Goal: Task Accomplishment & Management: Manage account settings

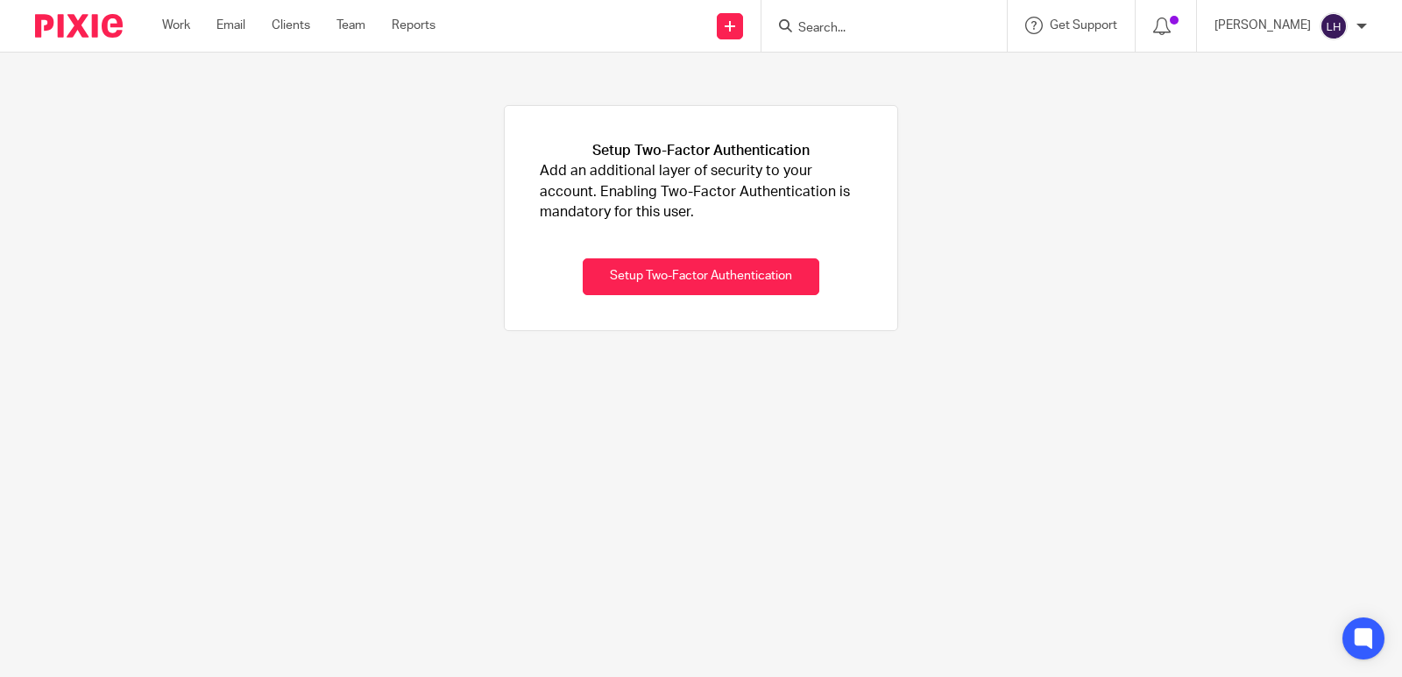
click at [109, 30] on img at bounding box center [79, 26] width 88 height 24
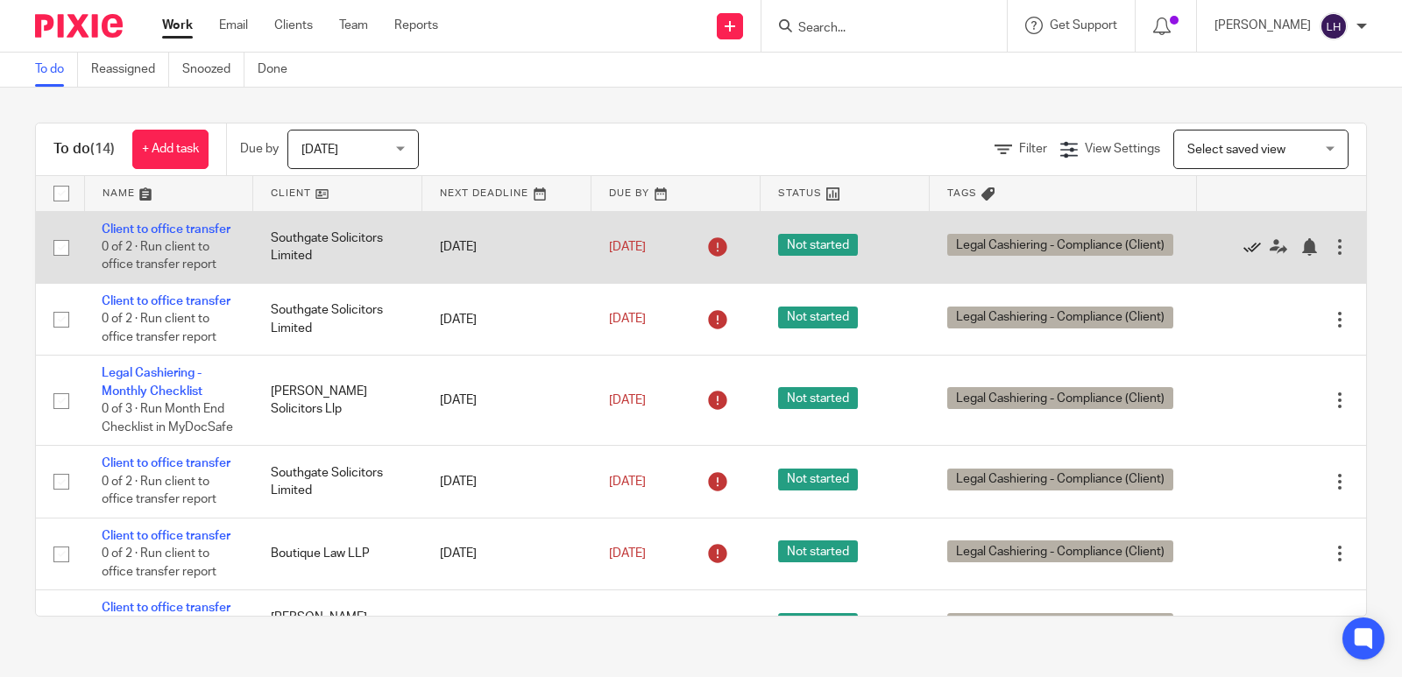
click at [1243, 255] on icon at bounding box center [1252, 247] width 18 height 18
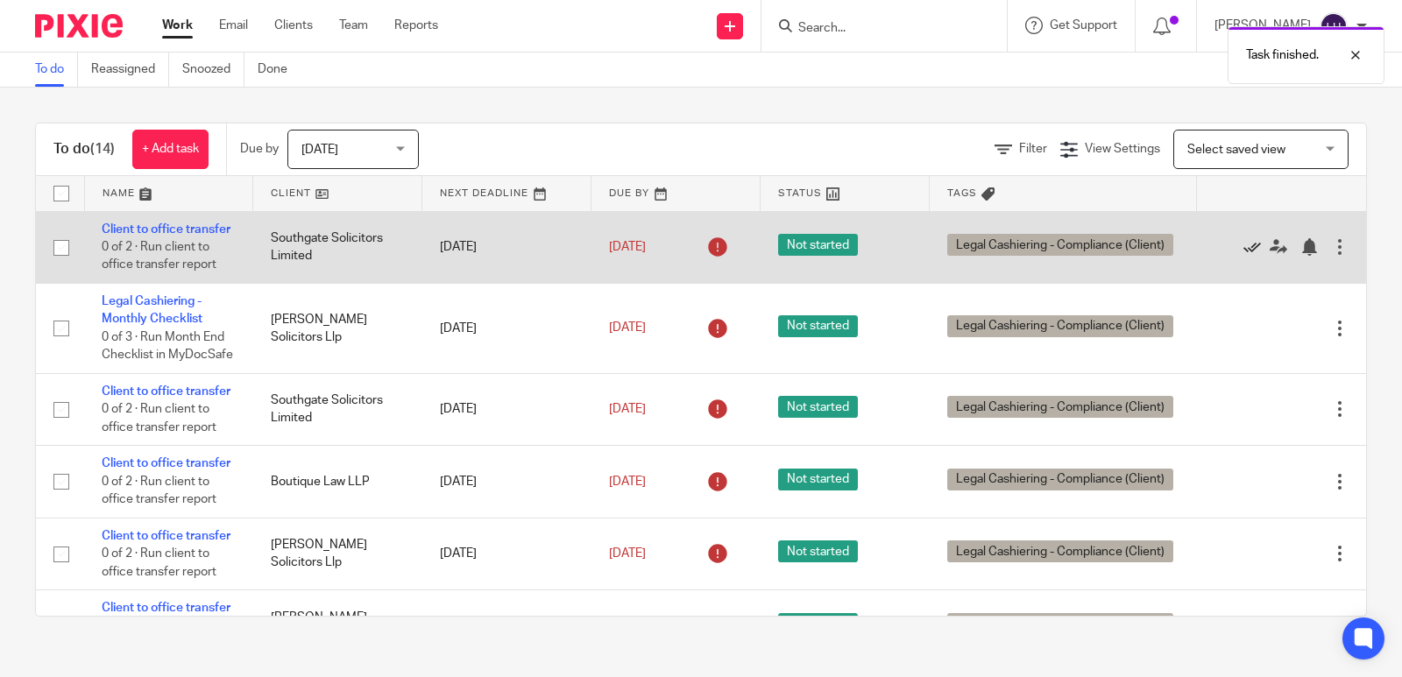
click at [1243, 255] on icon at bounding box center [1252, 247] width 18 height 18
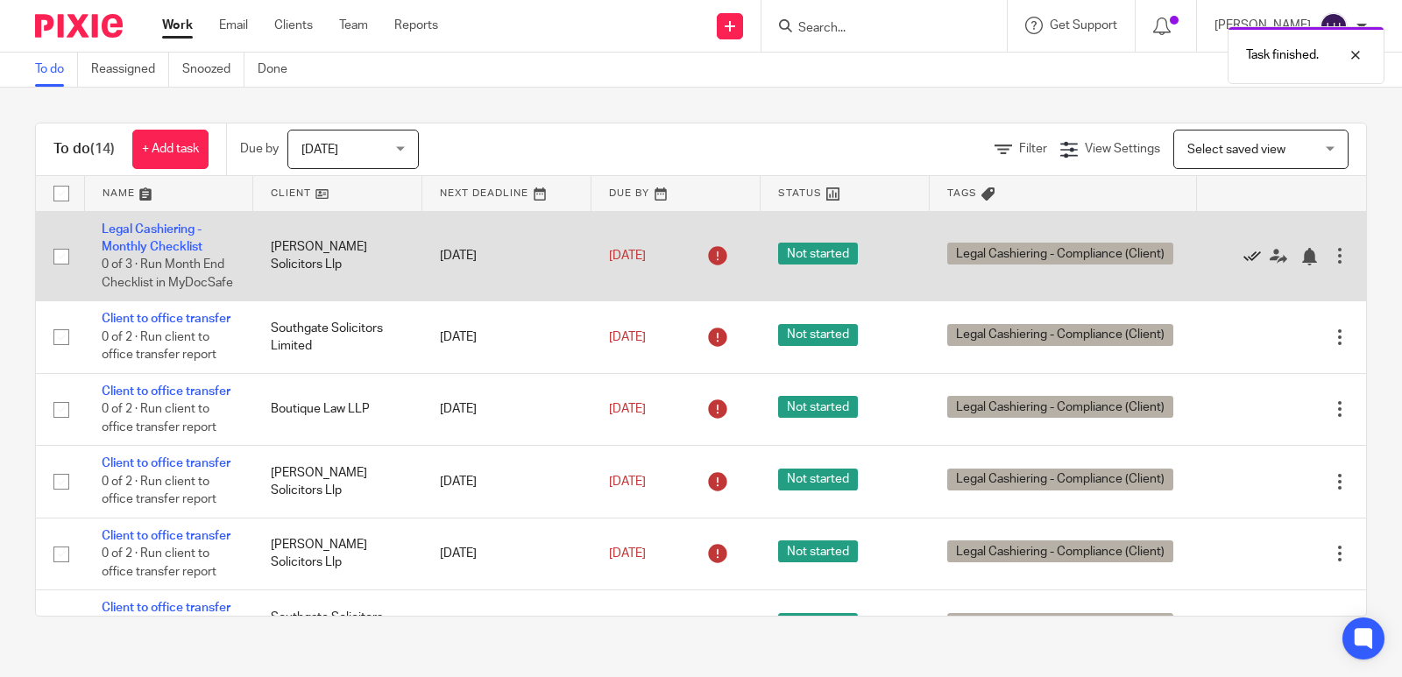
click at [1243, 264] on icon at bounding box center [1252, 257] width 18 height 18
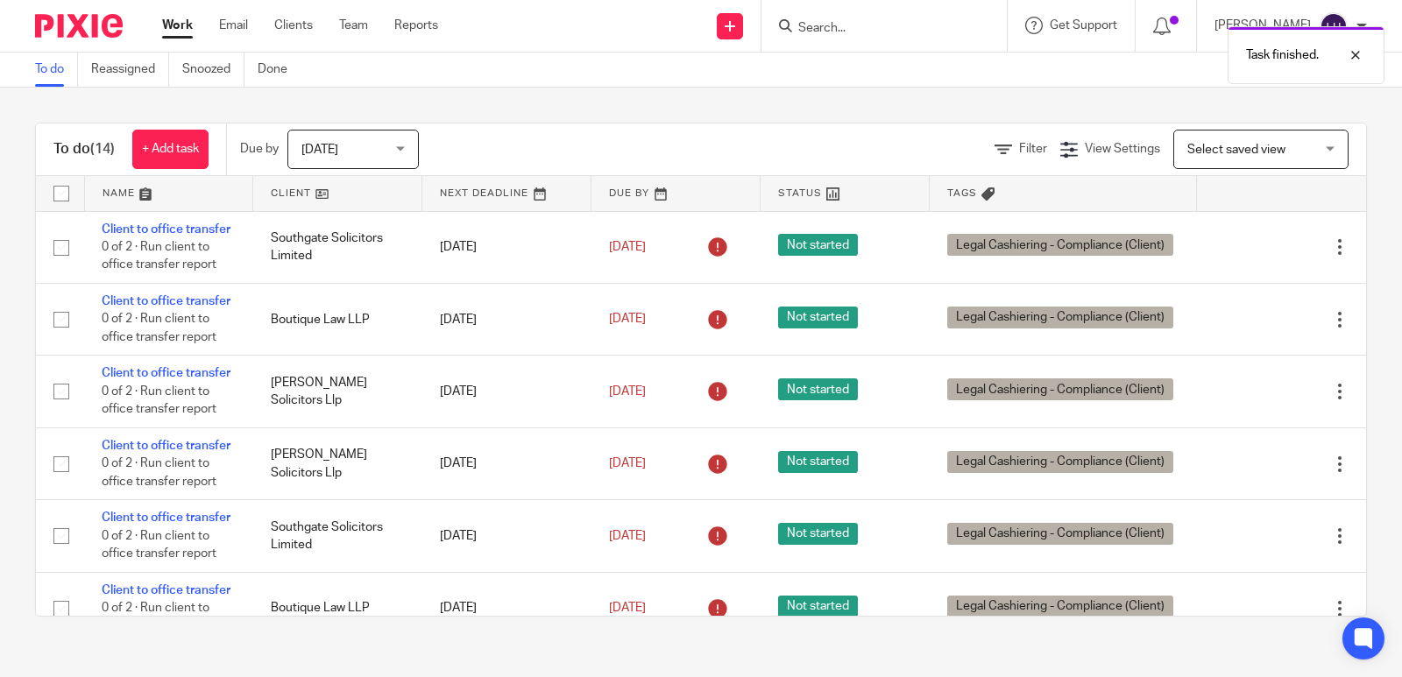
click at [1243, 256] on icon at bounding box center [1252, 247] width 18 height 18
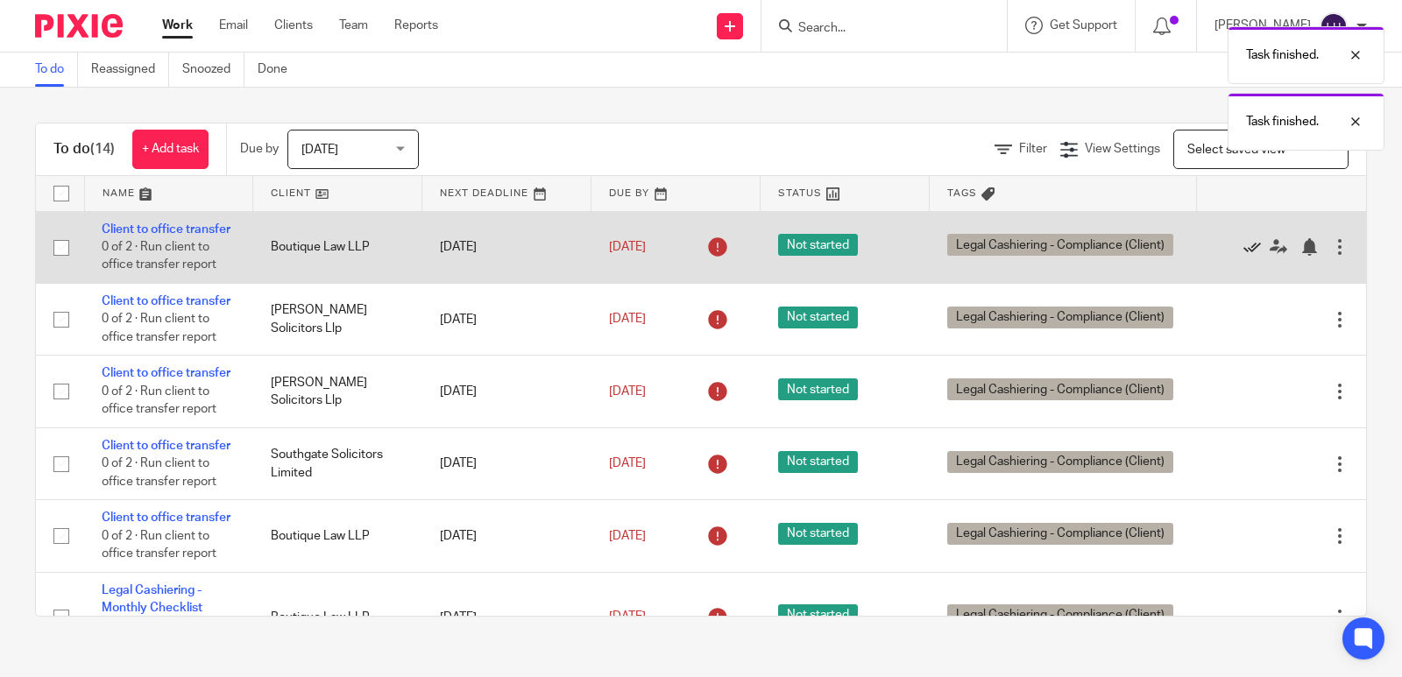
click at [1243, 256] on icon at bounding box center [1252, 247] width 18 height 18
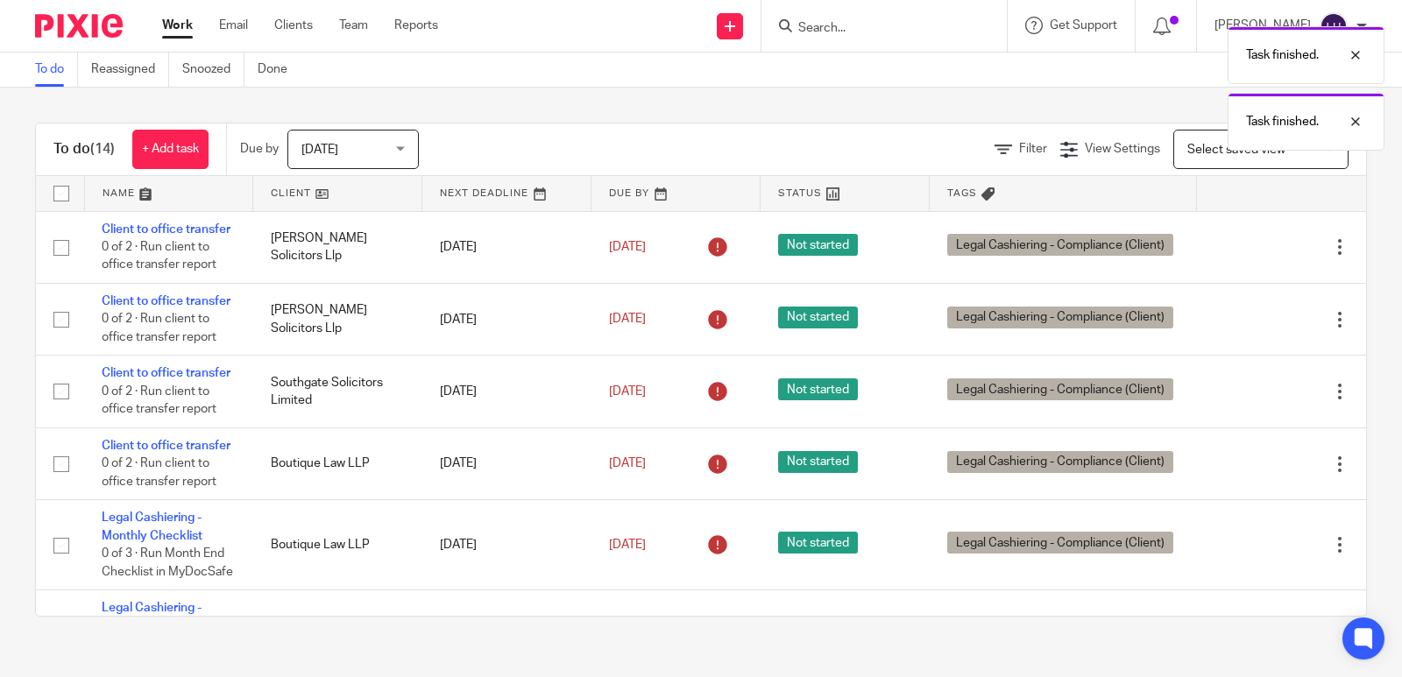
click at [1243, 256] on icon at bounding box center [1252, 247] width 18 height 18
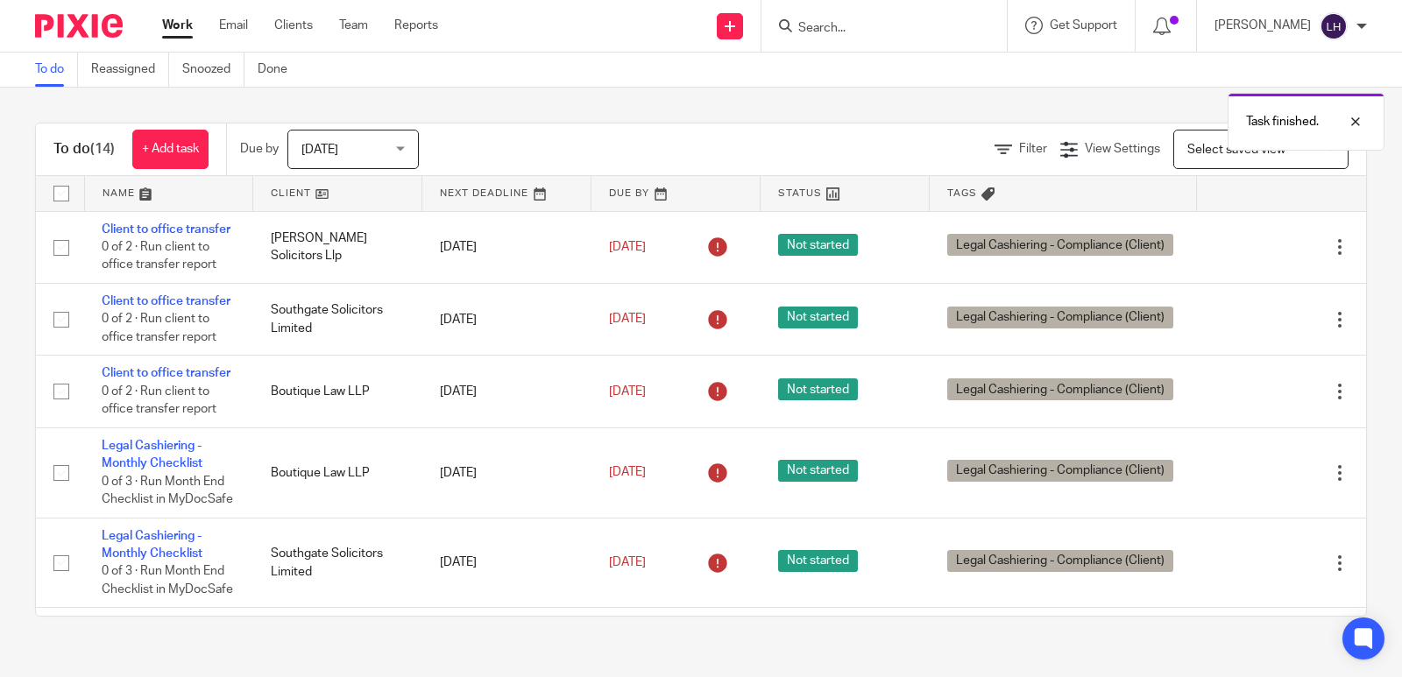
click at [1243, 256] on icon at bounding box center [1252, 247] width 18 height 18
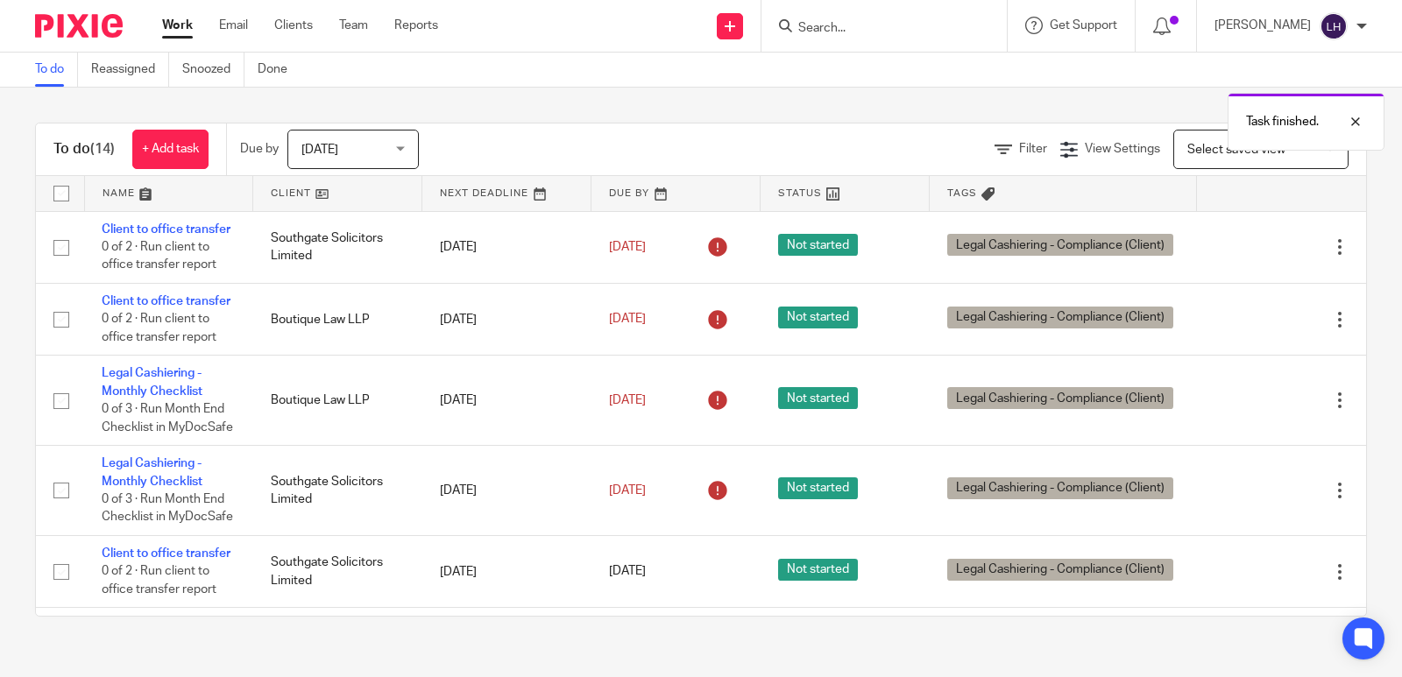
click at [1243, 256] on icon at bounding box center [1252, 247] width 18 height 18
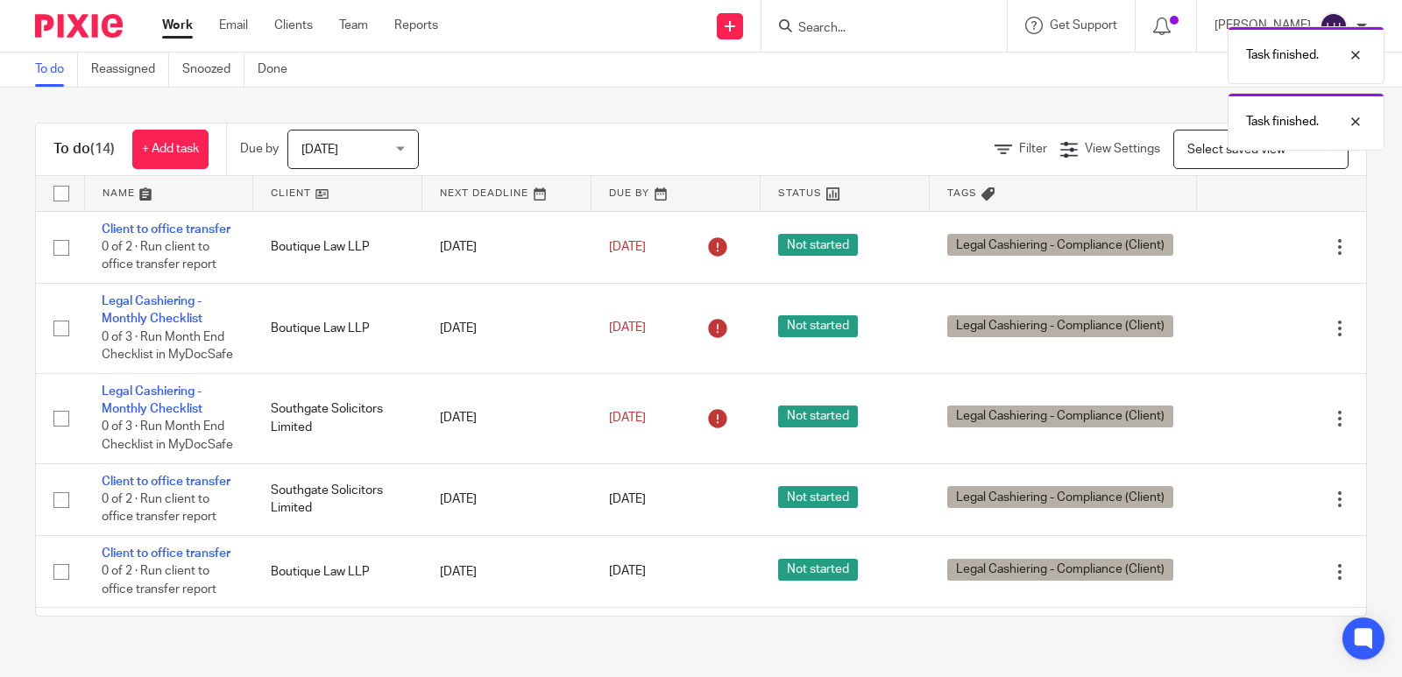
click at [1243, 256] on icon at bounding box center [1252, 247] width 18 height 18
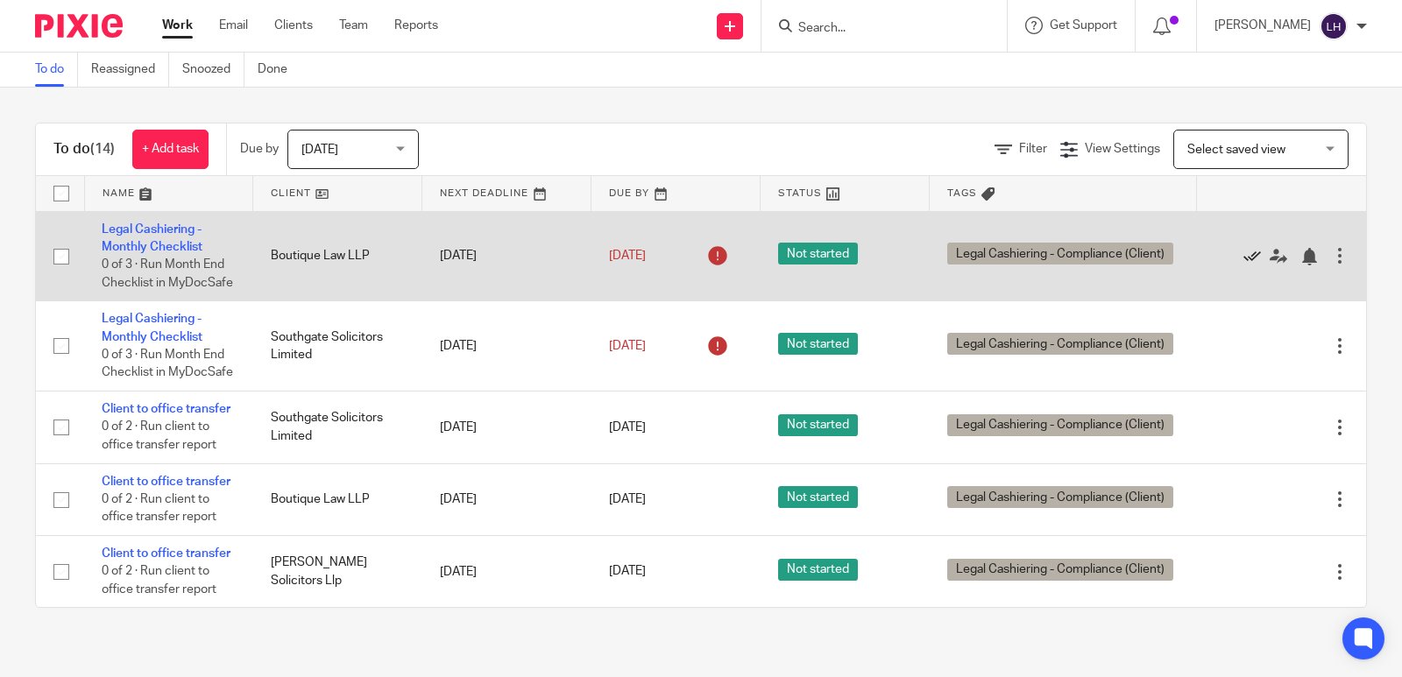
click at [1243, 263] on icon at bounding box center [1252, 257] width 18 height 18
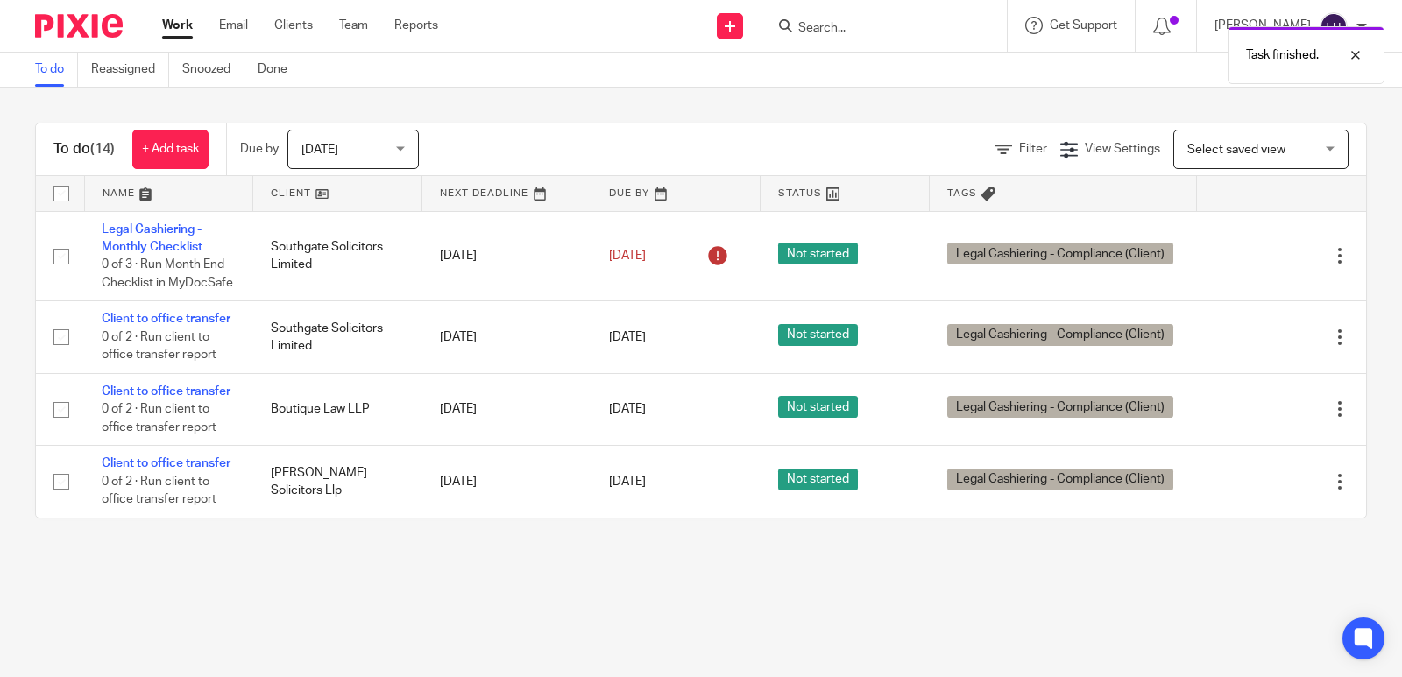
click at [1214, 263] on div at bounding box center [1272, 256] width 117 height 18
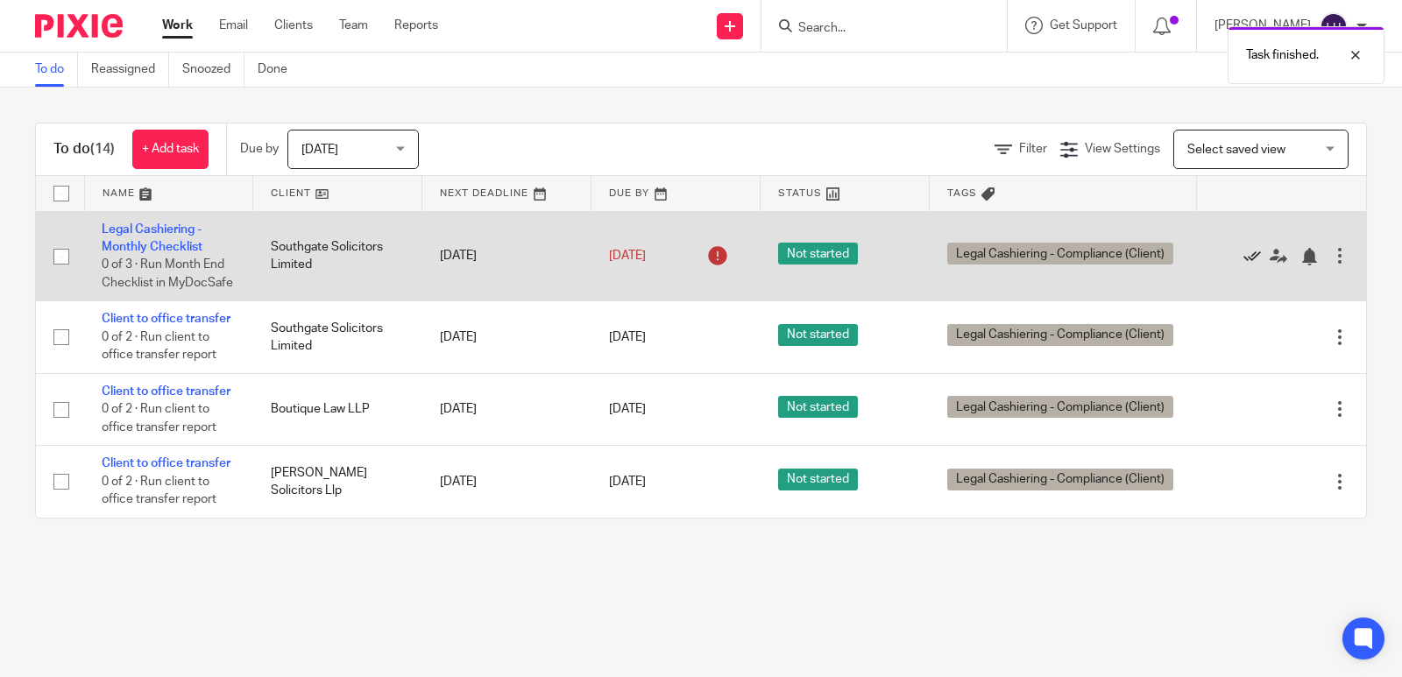
click at [1243, 262] on icon at bounding box center [1252, 257] width 18 height 18
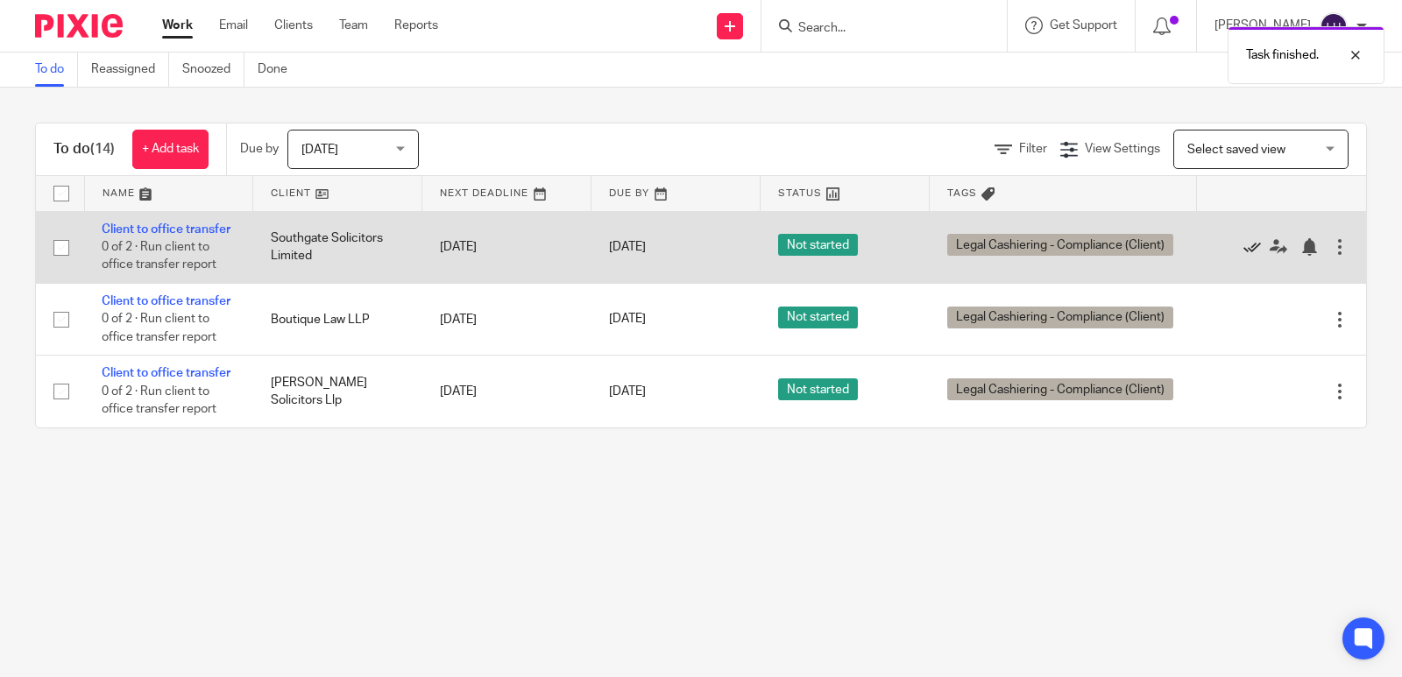
click at [1243, 256] on icon at bounding box center [1252, 247] width 18 height 18
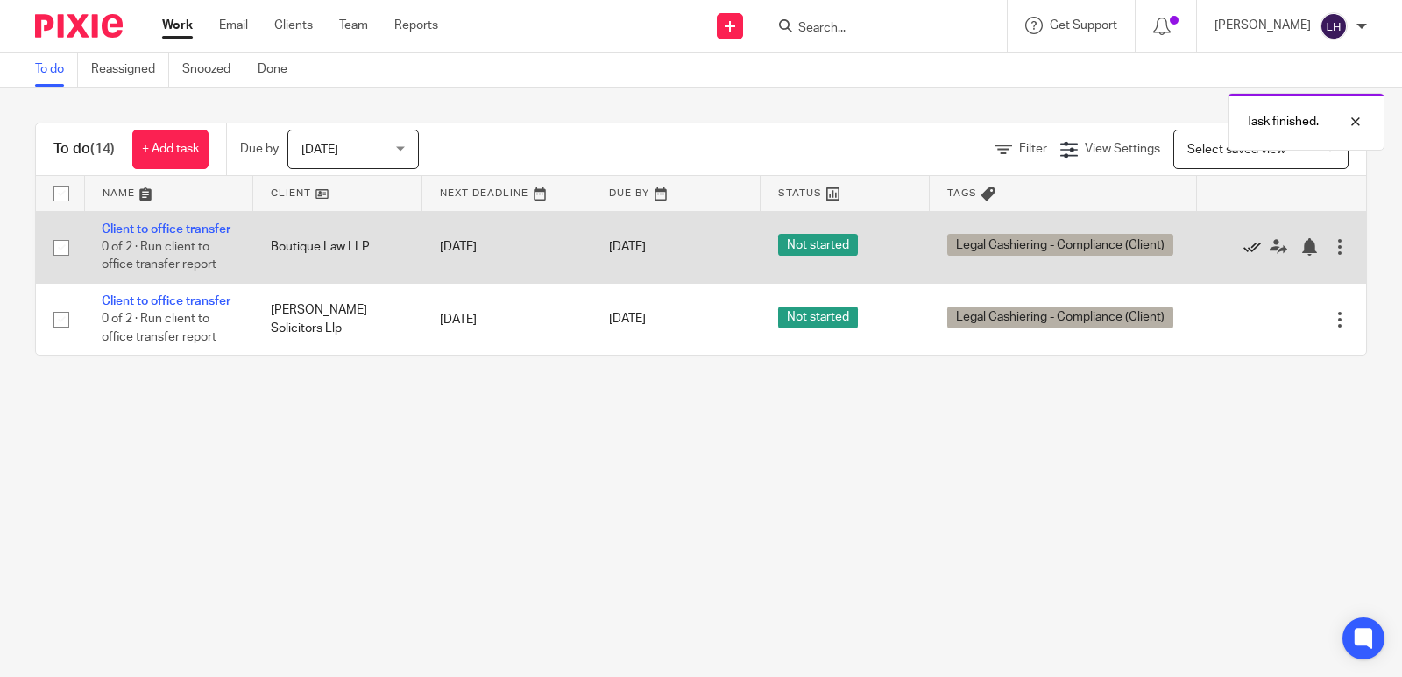
click at [1243, 255] on icon at bounding box center [1252, 247] width 18 height 18
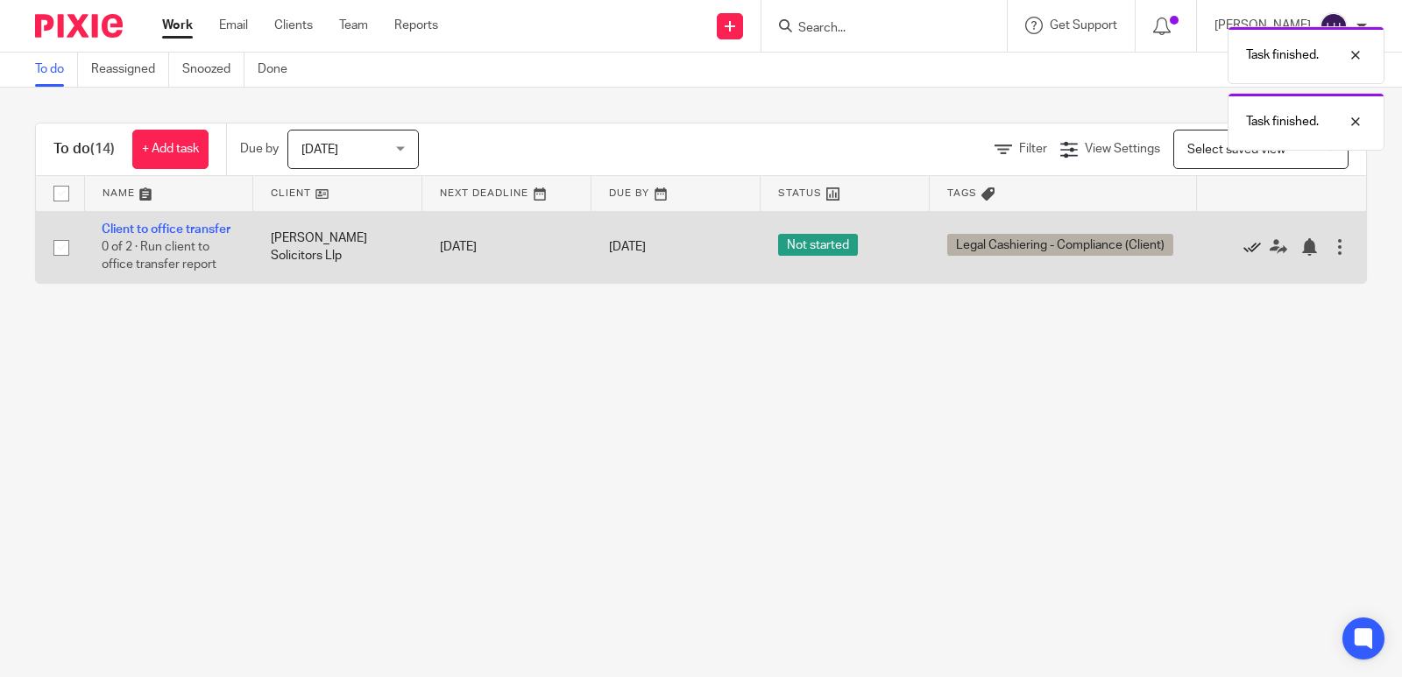
click at [1243, 255] on icon at bounding box center [1252, 247] width 18 height 18
